Goal: Information Seeking & Learning: Learn about a topic

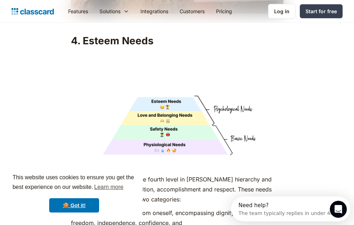
scroll to position [2379, 0]
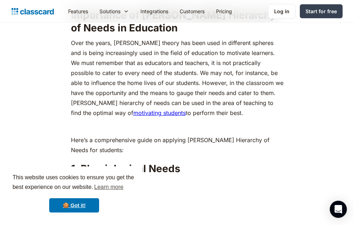
scroll to position [785, 0]
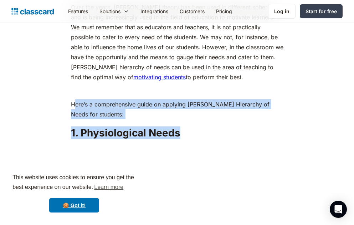
drag, startPoint x: 75, startPoint y: 91, endPoint x: 206, endPoint y: 108, distance: 132.4
click at [250, 143] on img at bounding box center [177, 196] width 213 height 106
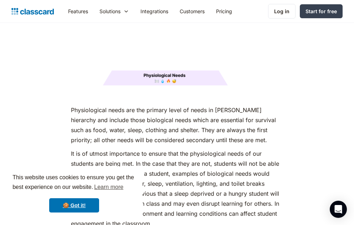
scroll to position [964, 0]
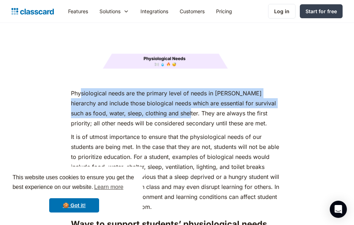
drag, startPoint x: 80, startPoint y: 81, endPoint x: 163, endPoint y: 97, distance: 84.3
click at [163, 97] on p "Physiological needs are the primary level of needs in [PERSON_NAME] hierarchy a…" at bounding box center [177, 108] width 213 height 40
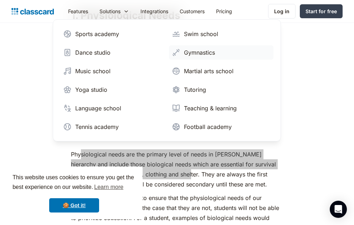
scroll to position [821, 0]
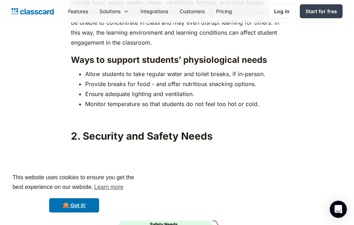
scroll to position [1106, 0]
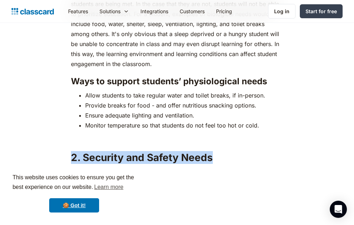
drag, startPoint x: 71, startPoint y: 142, endPoint x: 215, endPoint y: 138, distance: 144.6
click at [215, 151] on h2 "2. Security and Safety Needs" at bounding box center [177, 157] width 213 height 13
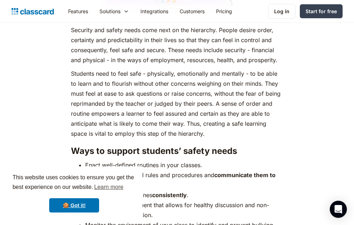
scroll to position [1320, 0]
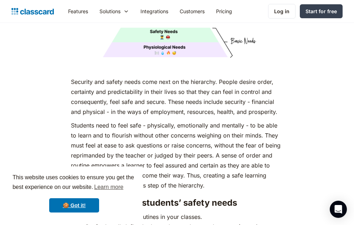
click at [222, 77] on p "Security and safety needs come next on the hierarchy. People desire order, cert…" at bounding box center [177, 97] width 213 height 40
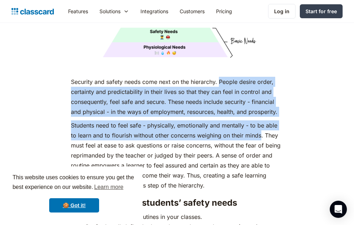
drag, startPoint x: 219, startPoint y: 69, endPoint x: 262, endPoint y: 118, distance: 65.8
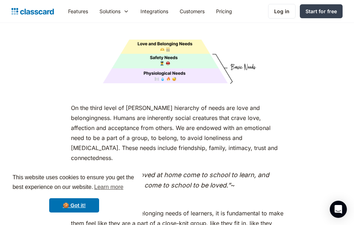
scroll to position [1784, 0]
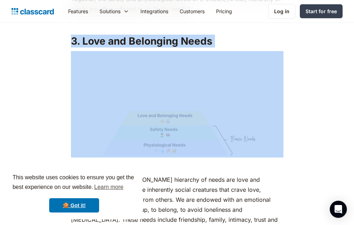
drag, startPoint x: 74, startPoint y: 27, endPoint x: 244, endPoint y: 53, distance: 172.5
click at [241, 53] on div "As humans, we are driven by an innate desire to achieve more, to surpass not ju…" at bounding box center [177, 197] width 213 height 3189
click at [245, 51] on img at bounding box center [177, 104] width 213 height 106
click at [246, 35] on h2 "3. Love and Belonging Needs" at bounding box center [177, 41] width 213 height 13
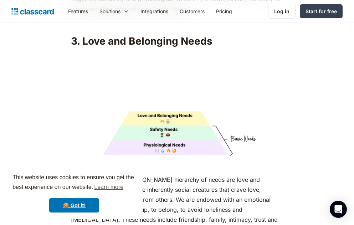
drag, startPoint x: 81, startPoint y: 27, endPoint x: 88, endPoint y: 27, distance: 7.5
click at [88, 35] on h2 "3. Love and Belonging Needs" at bounding box center [177, 41] width 213 height 13
drag, startPoint x: 88, startPoint y: 27, endPoint x: 204, endPoint y: 30, distance: 115.6
click at [204, 35] on h2 "3. Love and Belonging Needs" at bounding box center [177, 41] width 213 height 13
drag, startPoint x: 204, startPoint y: 30, endPoint x: 231, endPoint y: 42, distance: 29.7
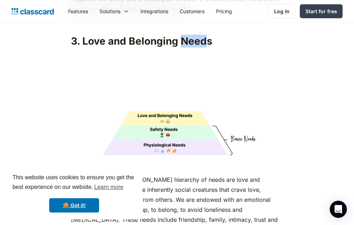
click at [231, 51] on img at bounding box center [177, 104] width 213 height 106
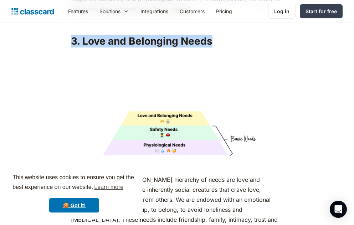
drag, startPoint x: 71, startPoint y: 26, endPoint x: 219, endPoint y: 26, distance: 148.5
click at [219, 35] on h2 "3. Love and Belonging Needs" at bounding box center [177, 41] width 213 height 13
